Goal: Check status: Check status

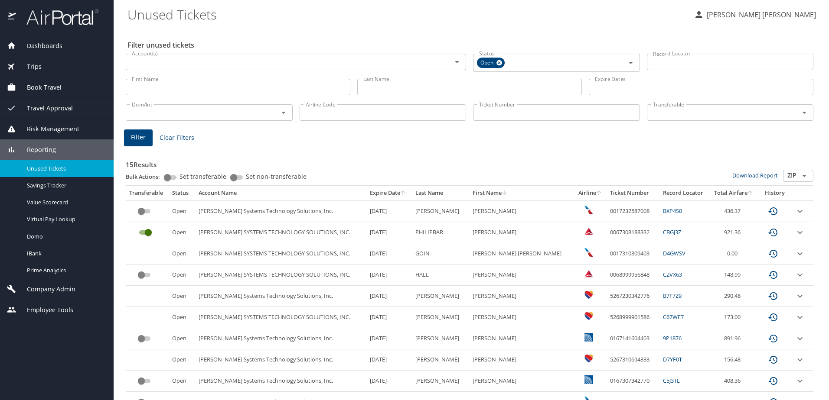
select select "100"
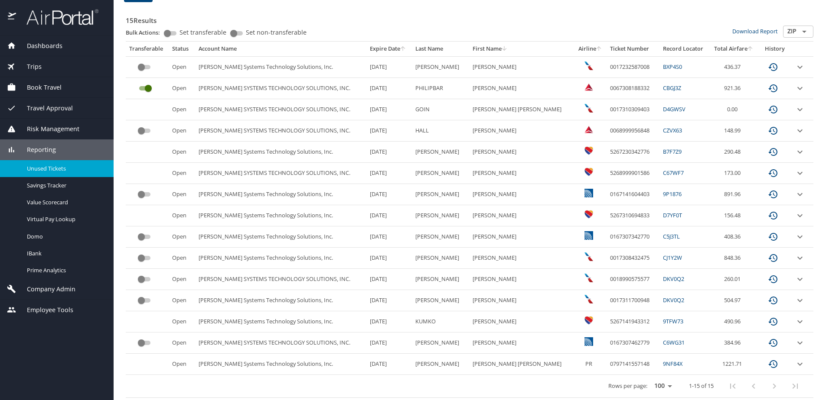
scroll to position [146, 0]
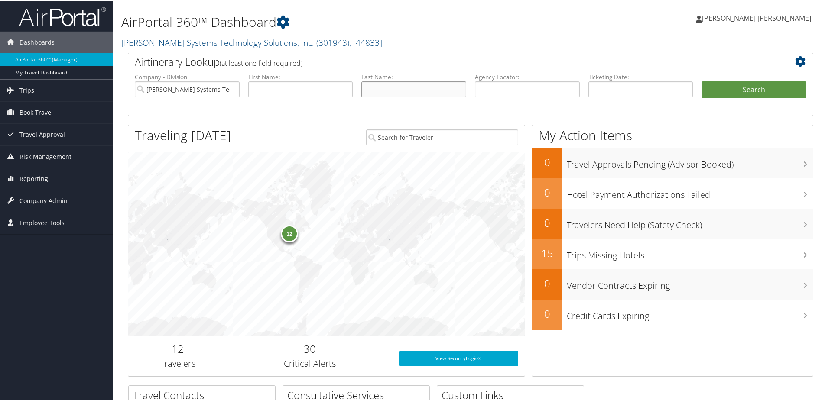
click at [399, 86] on input "text" at bounding box center [413, 89] width 105 height 16
type input "white"
click at [702, 81] on button "Search" at bounding box center [754, 89] width 105 height 17
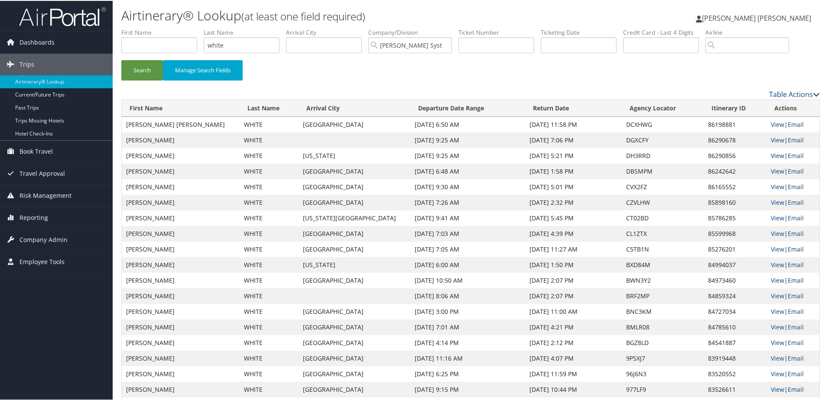
click at [771, 156] on link "View" at bounding box center [777, 155] width 13 height 8
click at [771, 139] on link "View" at bounding box center [777, 139] width 13 height 8
click at [771, 171] on link "View" at bounding box center [777, 170] width 13 height 8
click at [771, 187] on link "View" at bounding box center [777, 186] width 13 height 8
click at [771, 200] on link "View" at bounding box center [777, 202] width 13 height 8
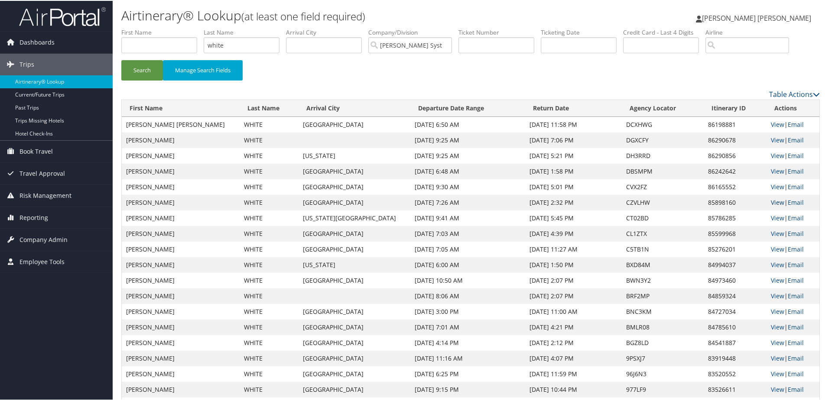
click at [771, 200] on link "View" at bounding box center [777, 202] width 13 height 8
click at [771, 219] on link "View" at bounding box center [777, 217] width 13 height 8
click at [771, 186] on link "View" at bounding box center [777, 186] width 13 height 8
click at [771, 167] on link "View" at bounding box center [777, 170] width 13 height 8
click at [771, 155] on link "View" at bounding box center [777, 155] width 13 height 8
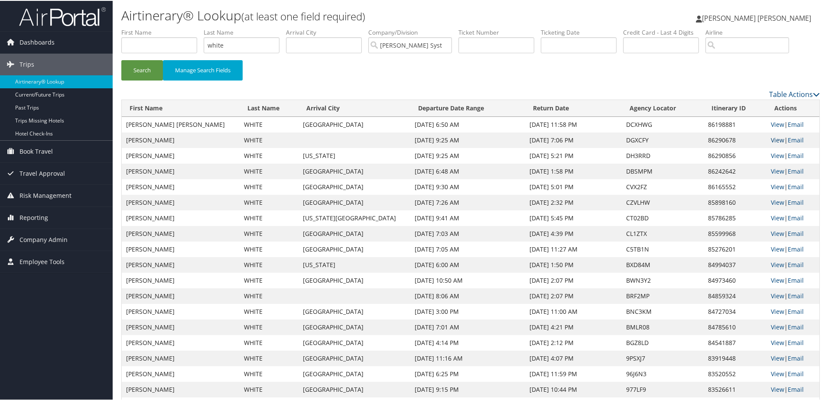
click at [771, 137] on link "View" at bounding box center [777, 139] width 13 height 8
click at [773, 157] on link "View" at bounding box center [777, 155] width 13 height 8
click at [771, 188] on link "View" at bounding box center [777, 186] width 13 height 8
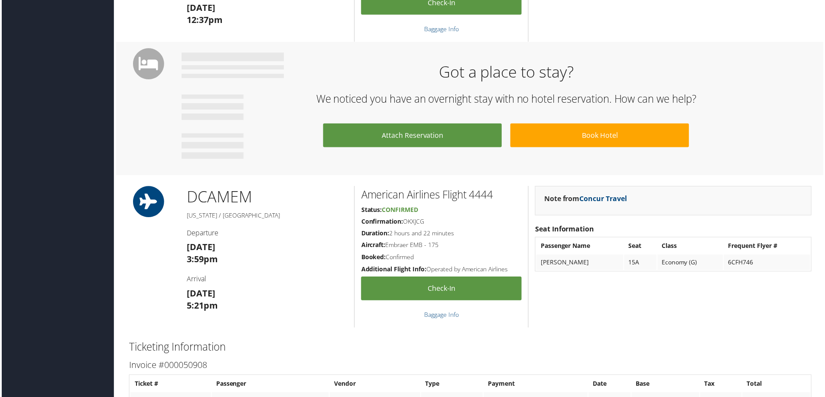
scroll to position [433, 0]
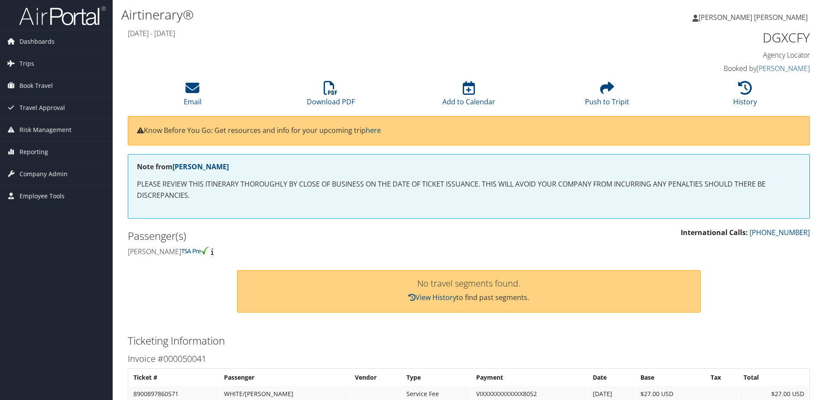
scroll to position [43, 0]
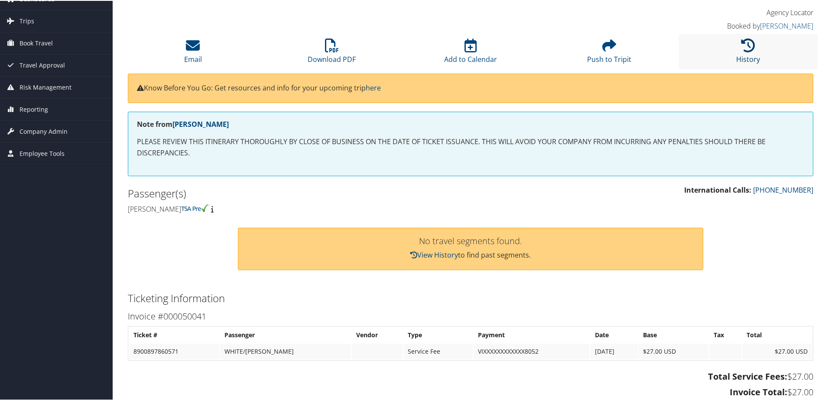
click at [750, 54] on link "History" at bounding box center [748, 52] width 24 height 21
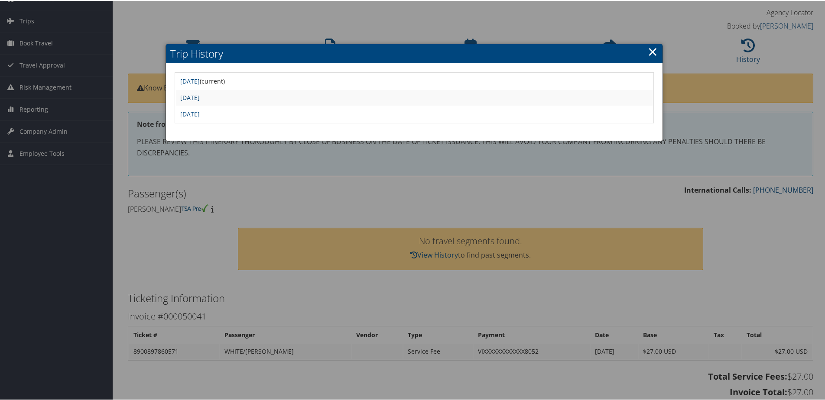
click at [200, 96] on link "Fri Sep 19 11:08:04 MDT 2025" at bounding box center [189, 97] width 19 height 8
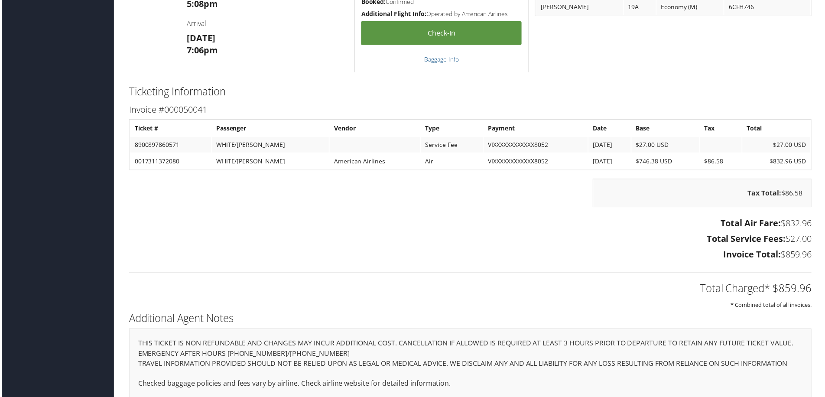
scroll to position [650, 0]
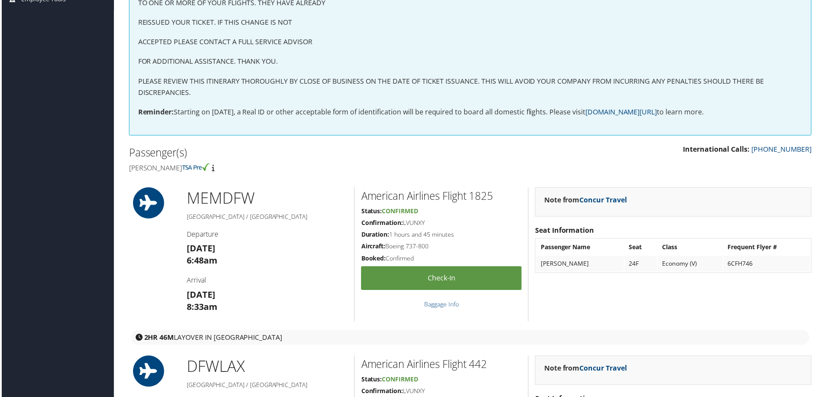
scroll to position [173, 0]
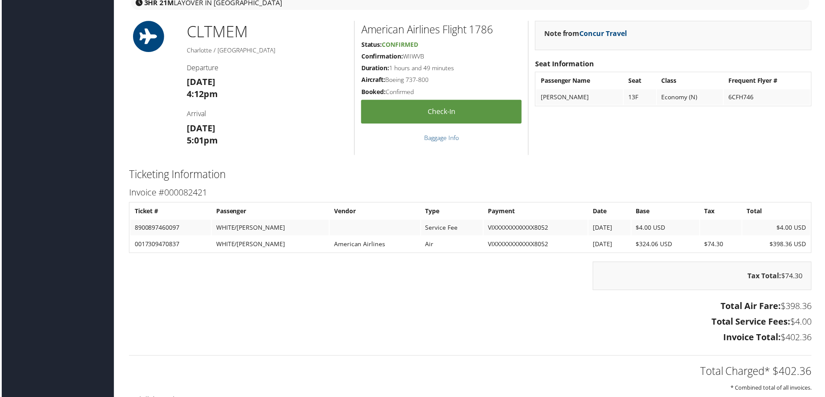
scroll to position [780, 0]
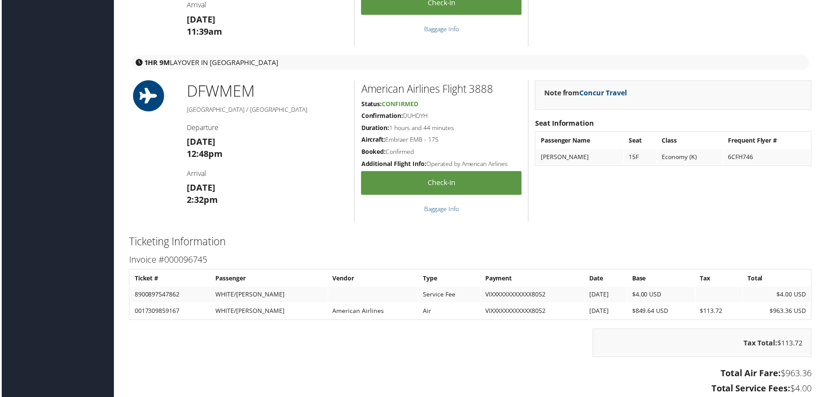
scroll to position [867, 0]
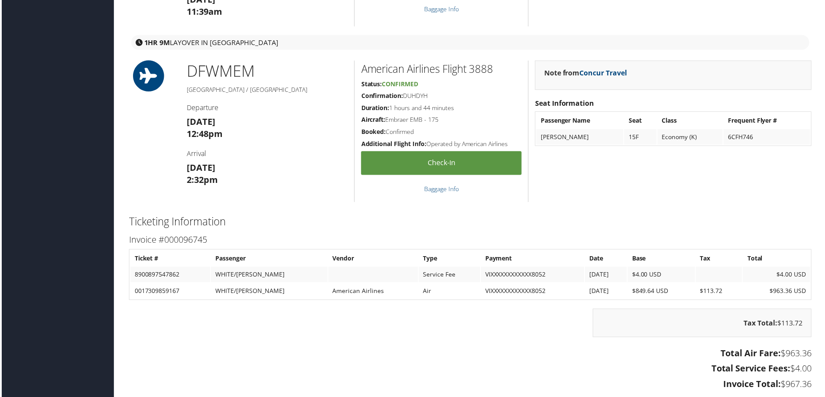
scroll to position [867, 0]
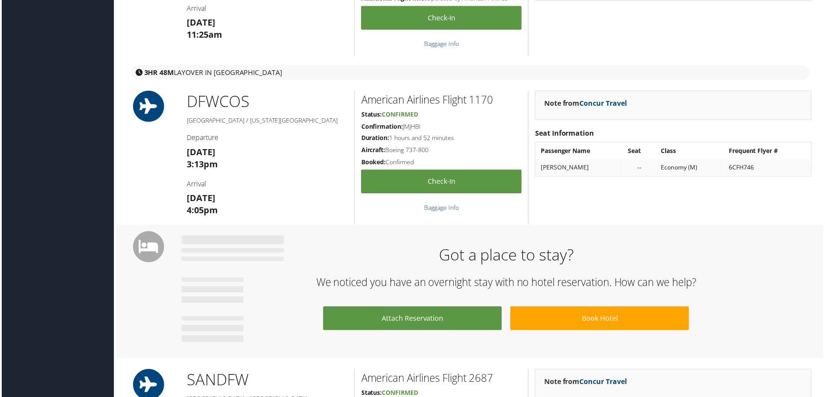
scroll to position [217, 0]
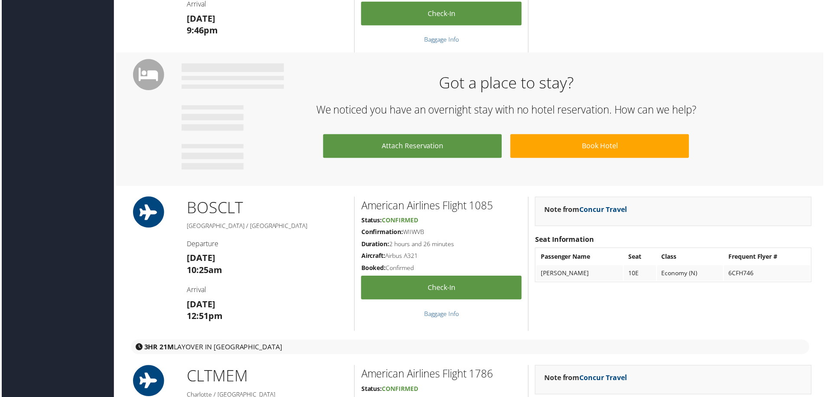
scroll to position [693, 0]
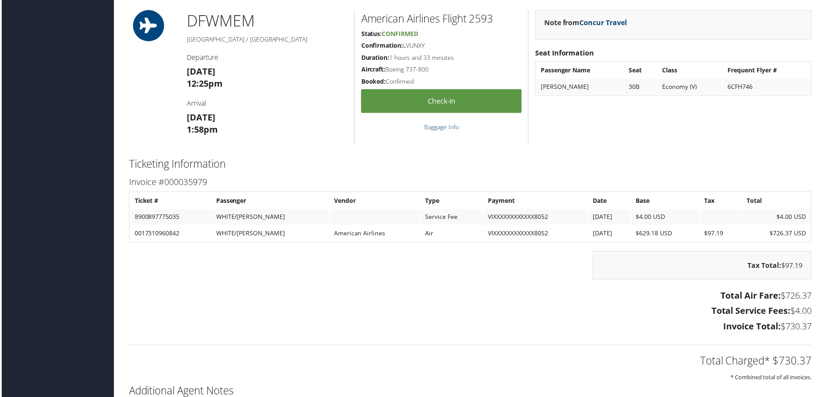
scroll to position [997, 0]
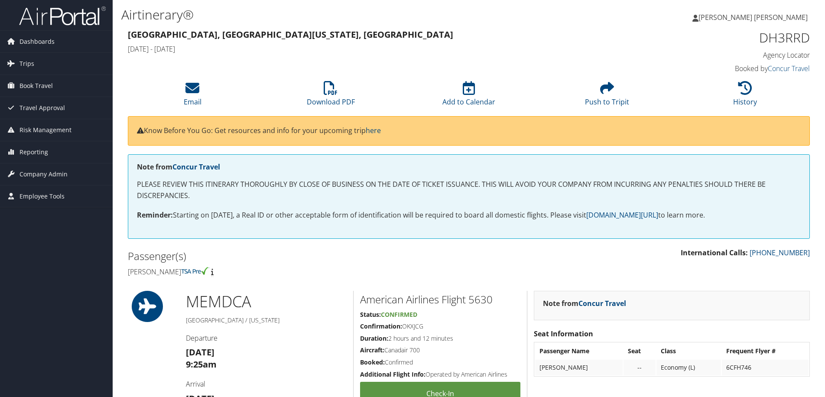
scroll to position [433, 0]
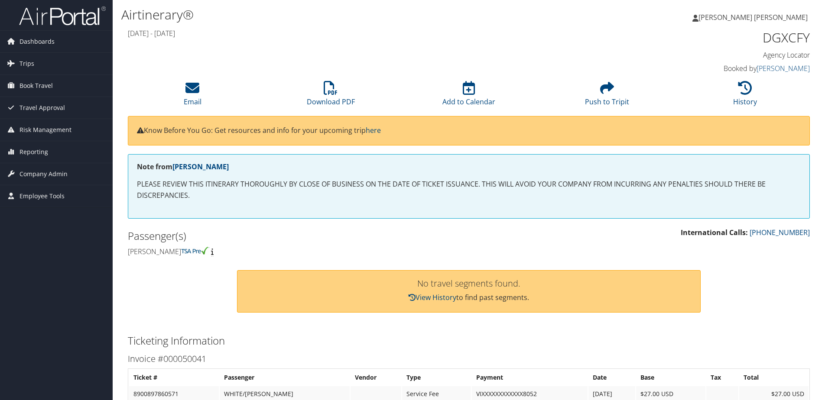
scroll to position [87, 0]
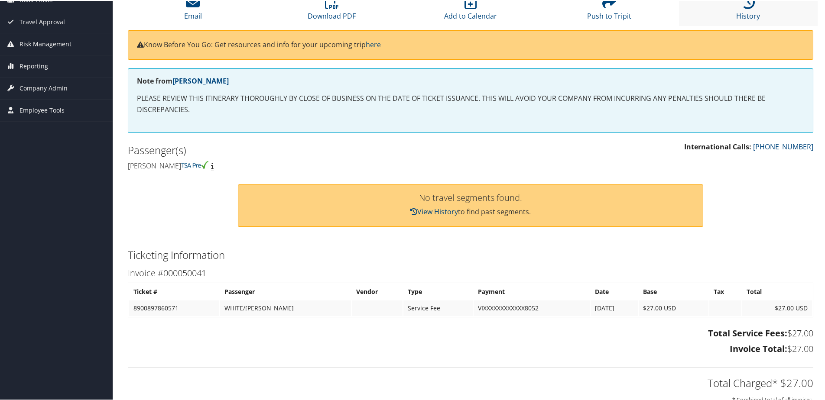
click at [731, 8] on li "History" at bounding box center [748, 7] width 139 height 35
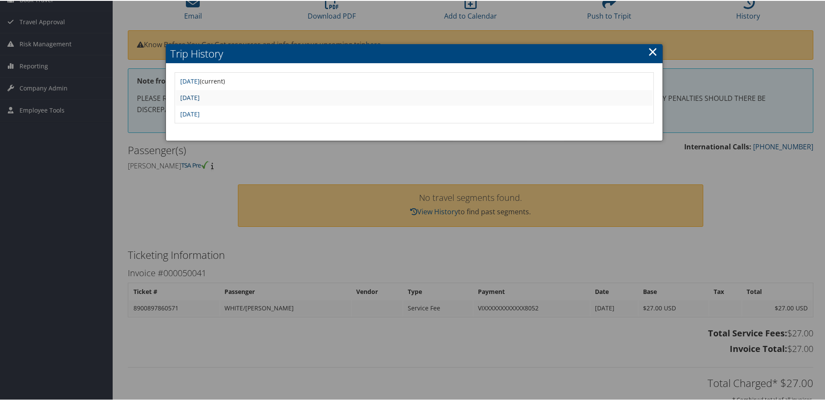
click at [200, 97] on link "Fri Sep 19 11:08:04 MDT 2025" at bounding box center [189, 97] width 19 height 8
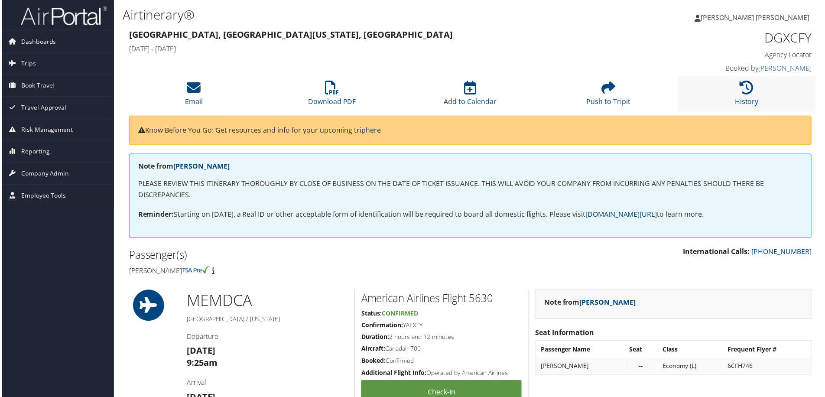
click at [730, 91] on li "History" at bounding box center [748, 94] width 139 height 35
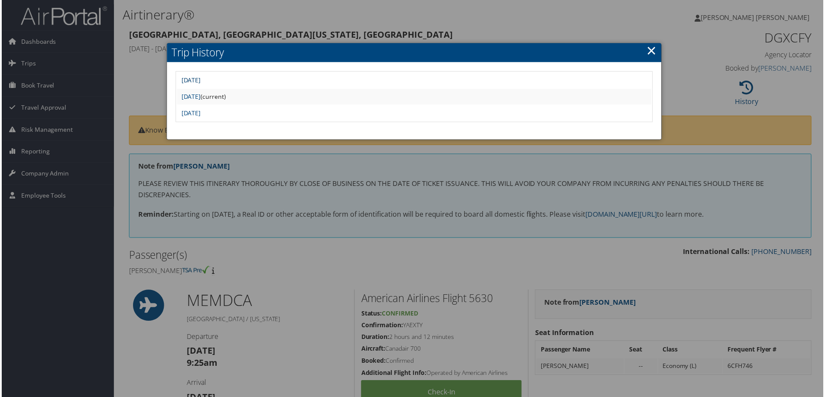
click at [200, 78] on link "Sat Sep 20 08:16:40 MDT 2025" at bounding box center [189, 80] width 19 height 8
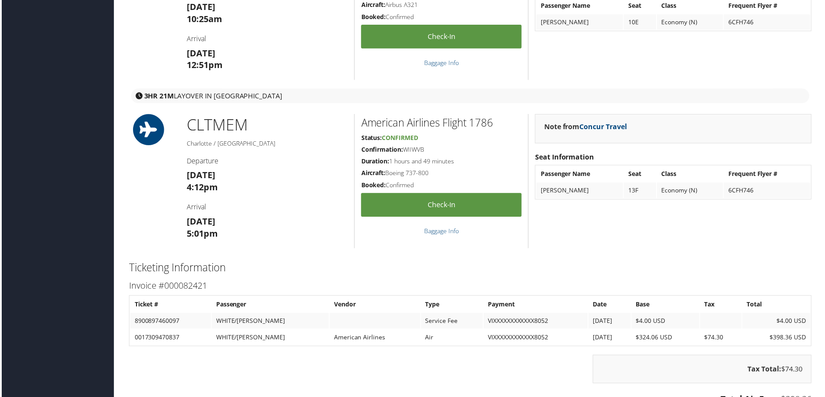
scroll to position [997, 0]
